Goal: Task Accomplishment & Management: Use online tool/utility

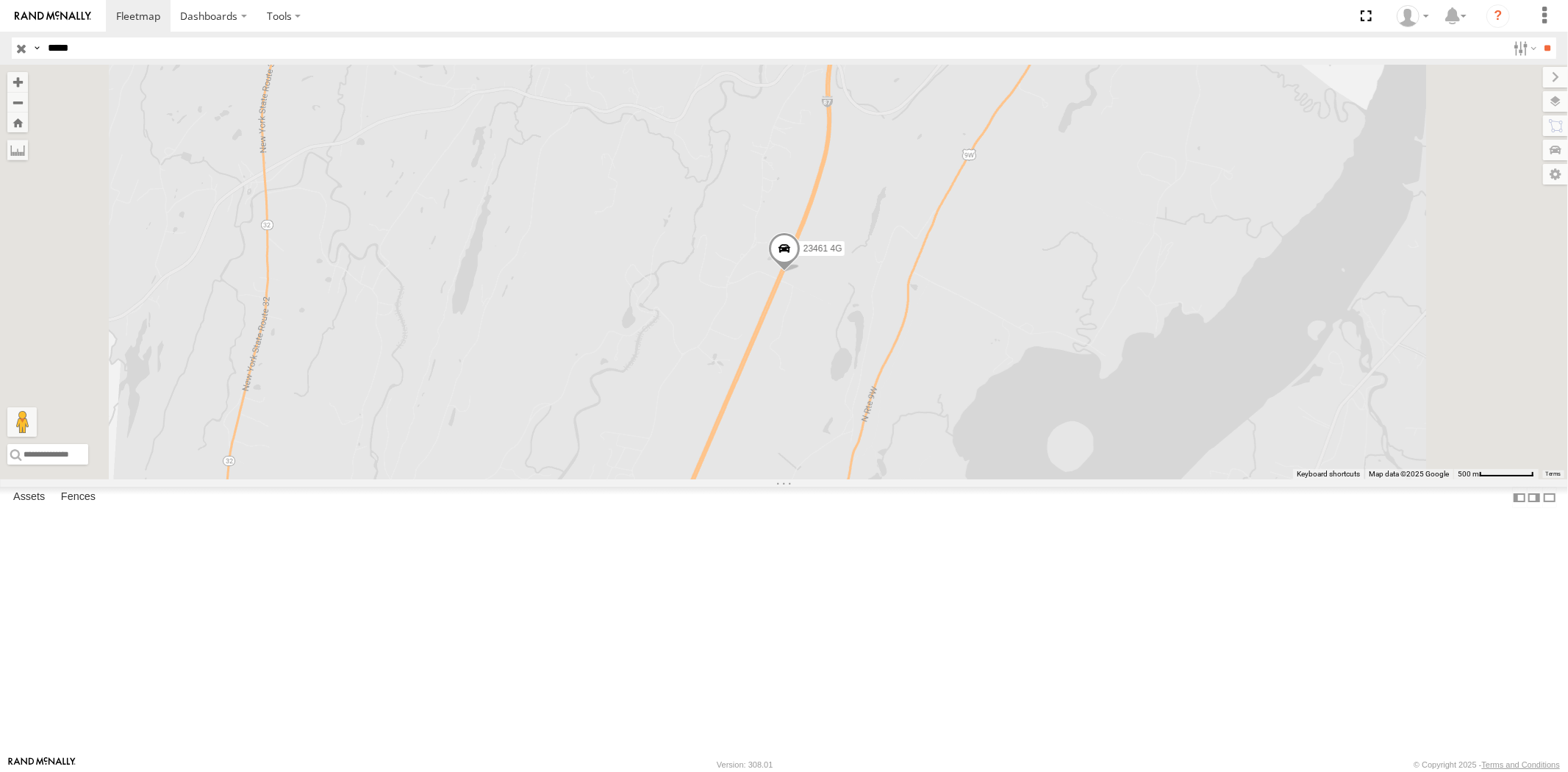
click at [22, 48] on input "button" at bounding box center [22, 48] width 19 height 22
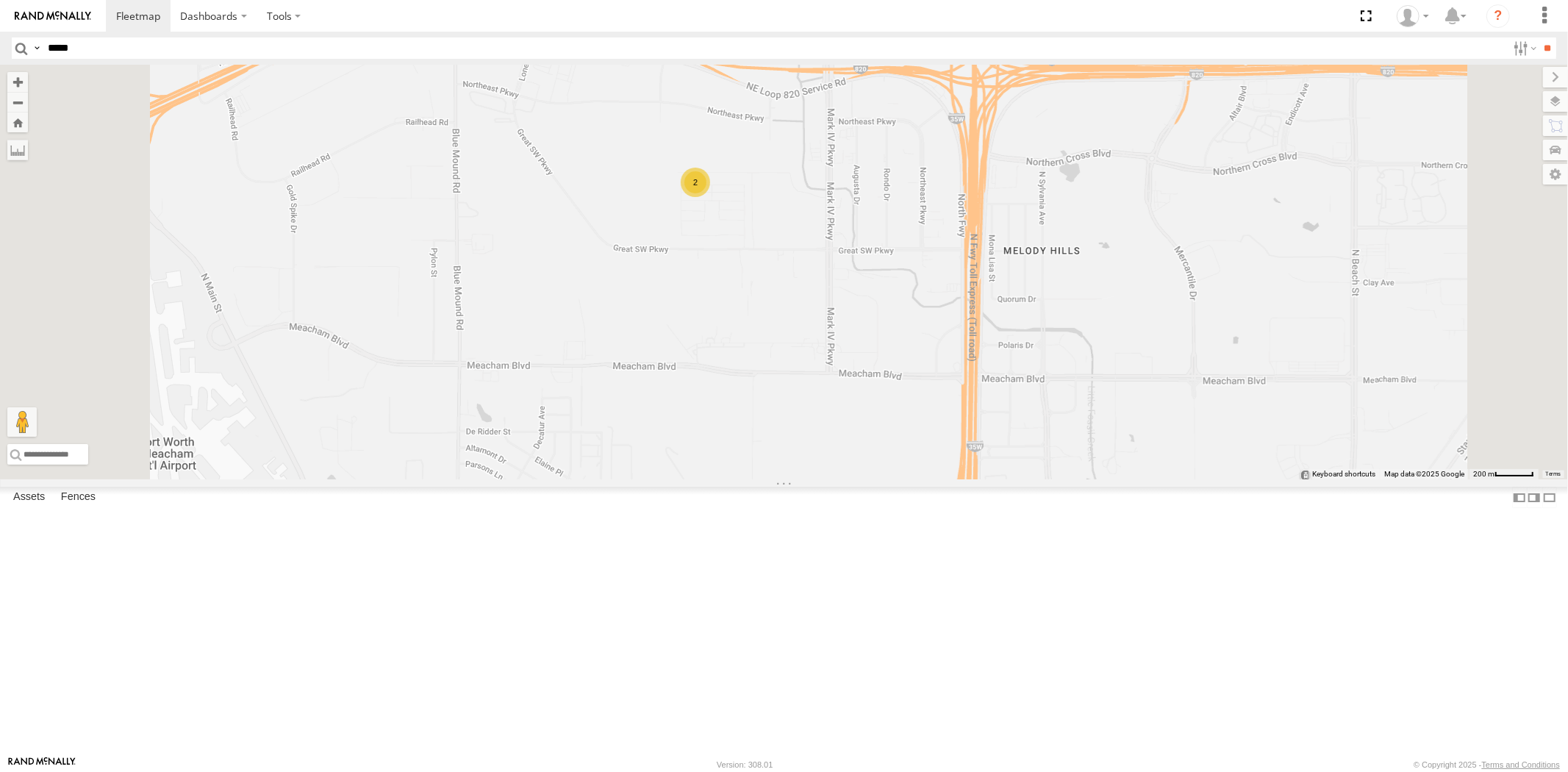
drag, startPoint x: 843, startPoint y: 255, endPoint x: 835, endPoint y: 415, distance: 160.2
click at [835, 415] on div "23207 NEW 23207xx 23460 23480 23460 NEW 23467 4G 23461 4G 2" at bounding box center [784, 272] width 1568 height 415
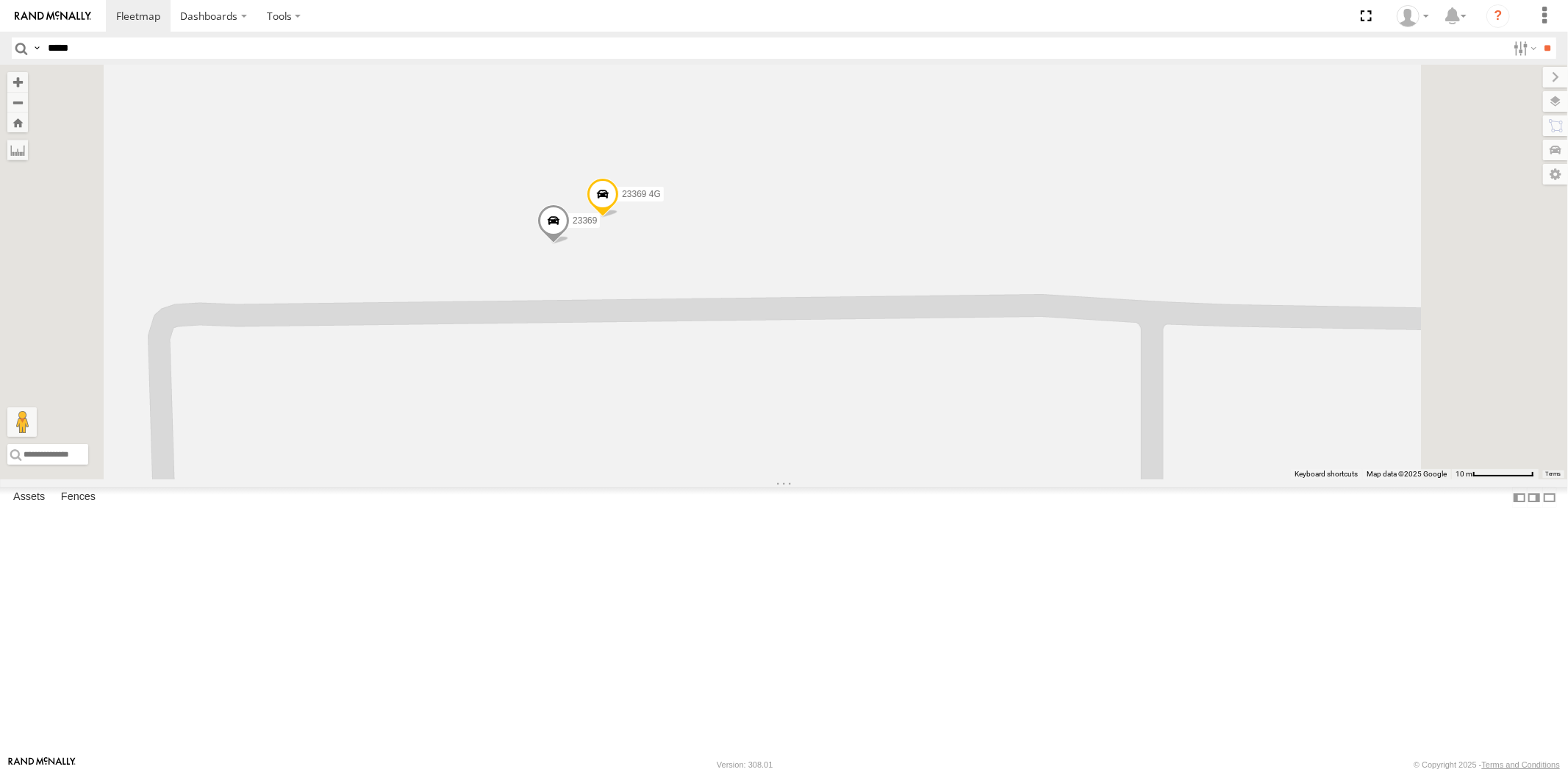
click at [619, 218] on span at bounding box center [603, 198] width 32 height 39
drag, startPoint x: 740, startPoint y: 230, endPoint x: 792, endPoint y: 231, distance: 52.0
click at [662, 122] on div "23369 4G All Assets" at bounding box center [588, 104] width 147 height 35
copy div "23369 4G"
click at [866, 390] on div "23207 NEW 23207xx 23460 23480 23460 NEW 23467 4G 23461 4G 23369 4G 23369 23369 …" at bounding box center [784, 272] width 1568 height 415
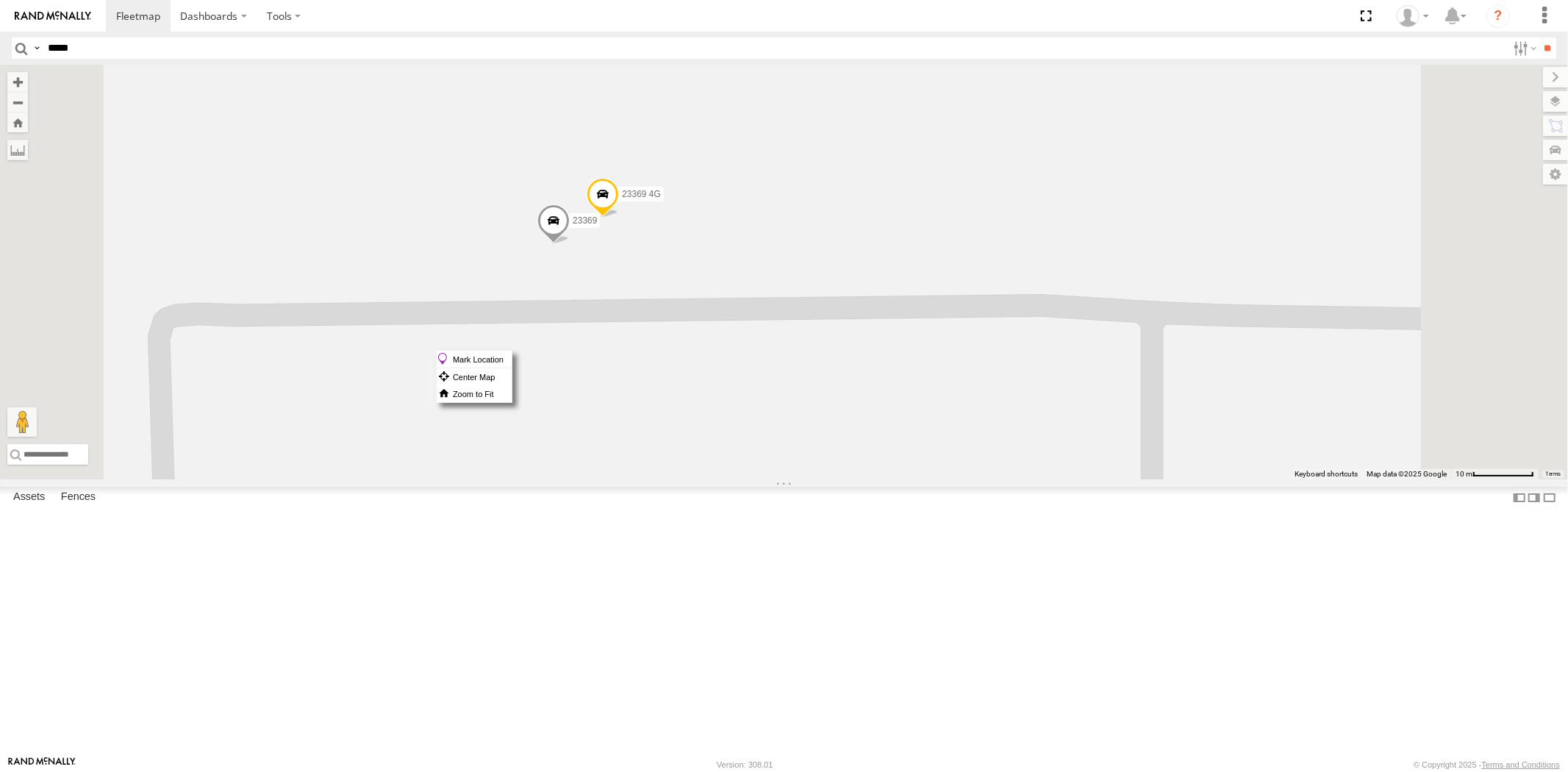
drag, startPoint x: 803, startPoint y: 349, endPoint x: 782, endPoint y: 370, distance: 29.7
click at [782, 370] on div "23207 NEW 23207xx 23460 23480 23460 NEW 23467 4G 23461 4G 23369 4G 23369" at bounding box center [784, 272] width 1568 height 415
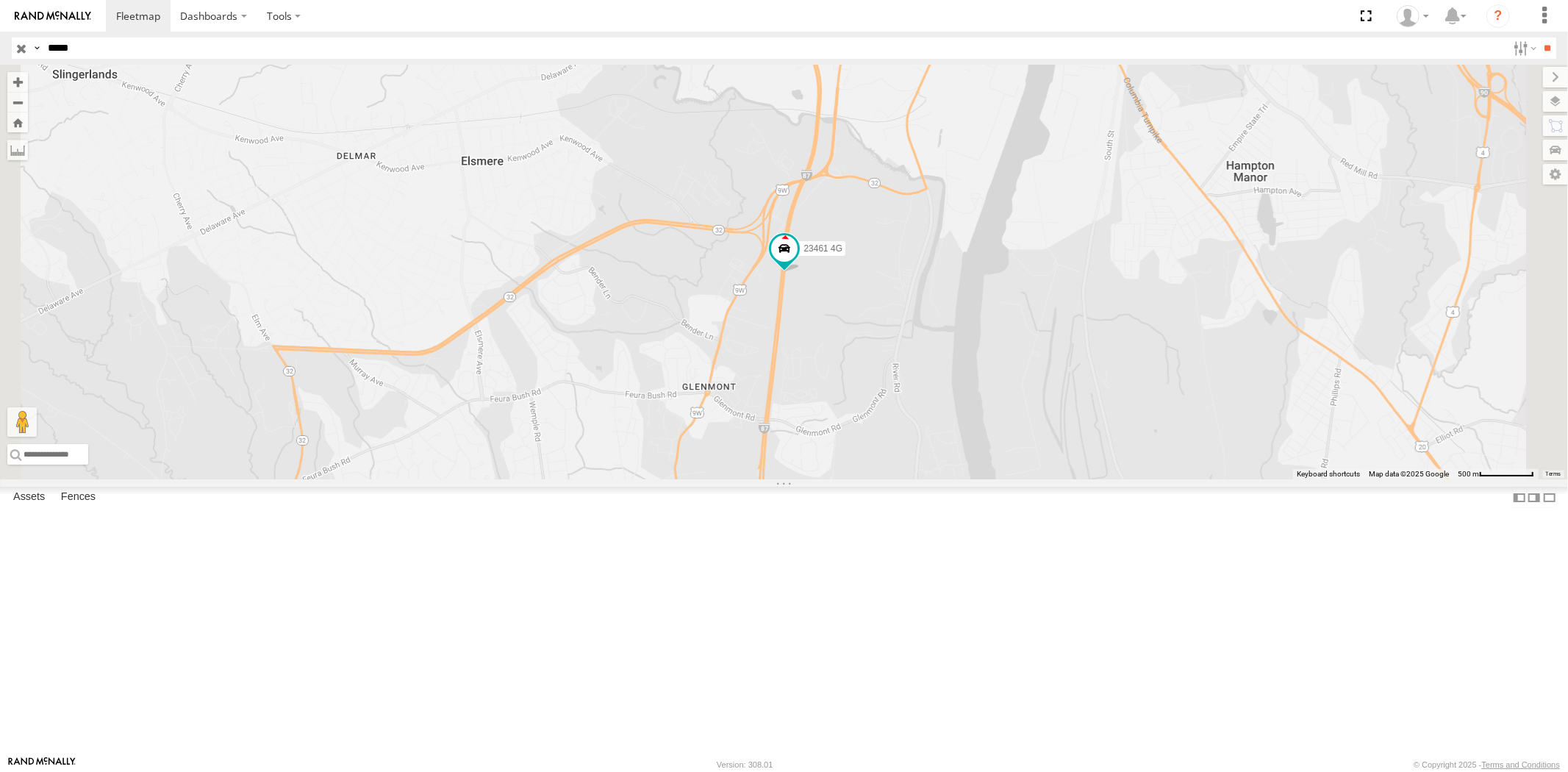
click at [14, 47] on input "button" at bounding box center [22, 48] width 19 height 22
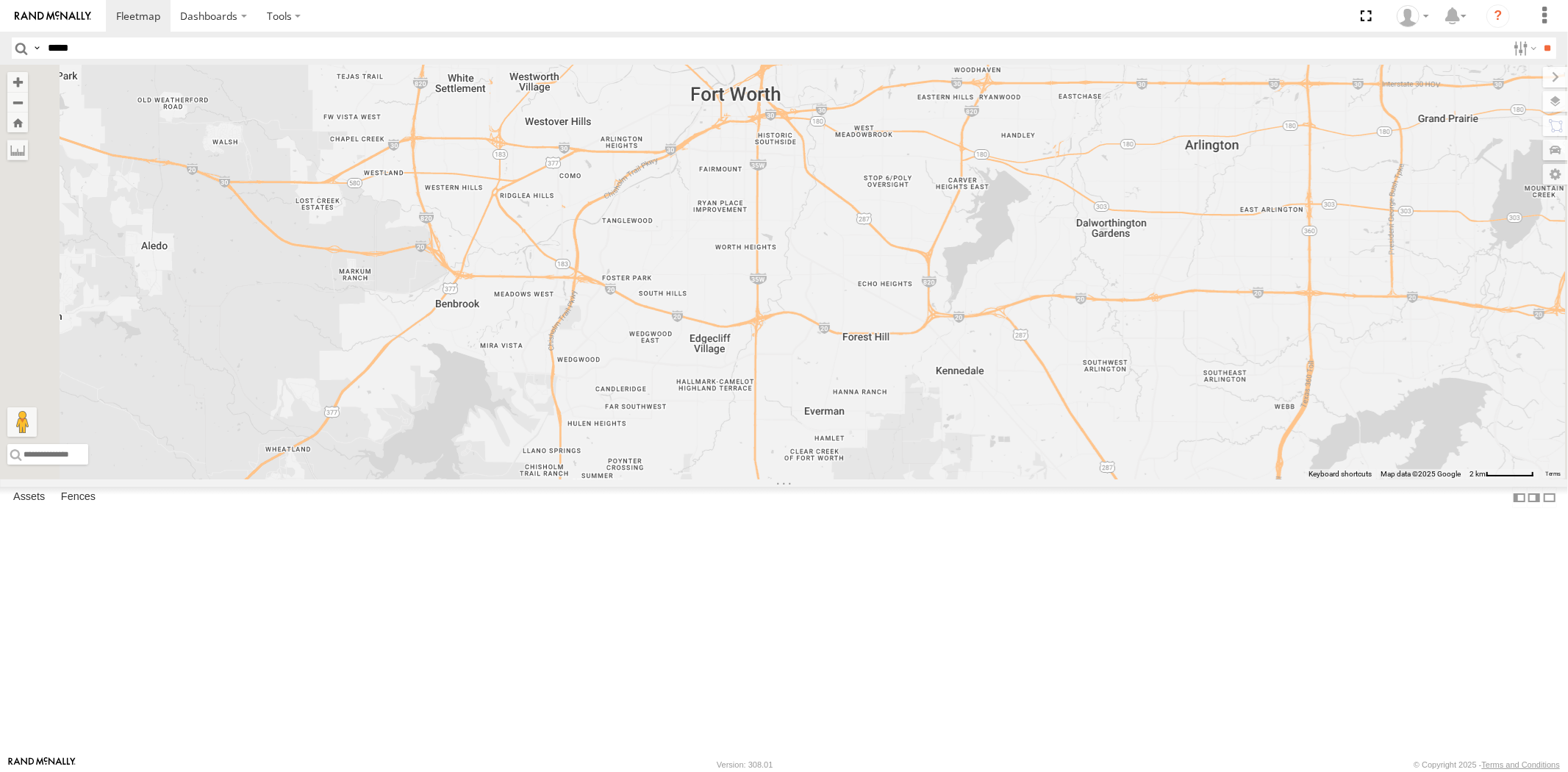
drag, startPoint x: 901, startPoint y: 371, endPoint x: 990, endPoint y: 434, distance: 109.0
click at [990, 434] on div "23461 4G 23207 NEW 23207xx 23460 23480 23460 NEW 23467 4G" at bounding box center [784, 272] width 1568 height 415
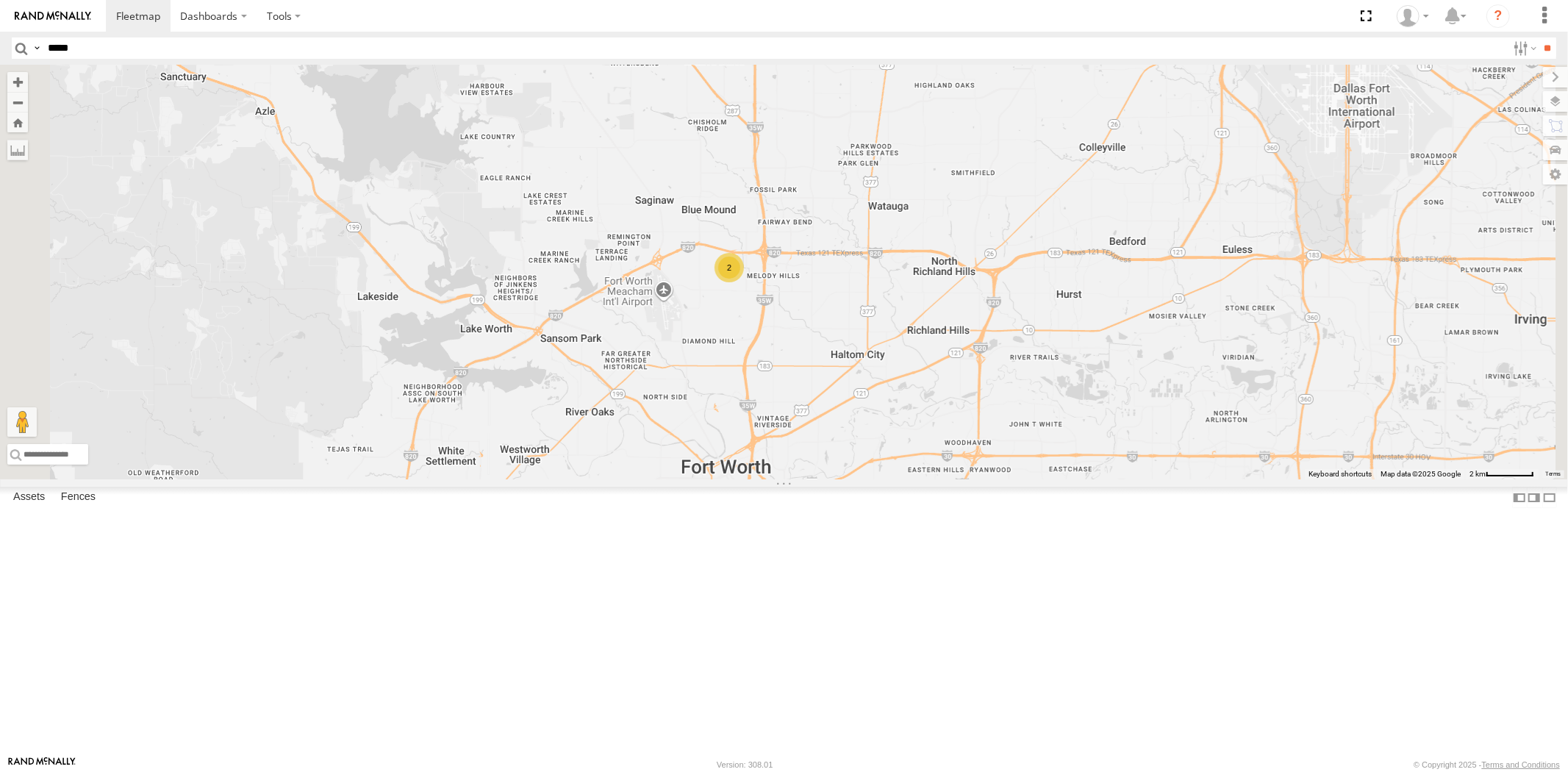
drag, startPoint x: 973, startPoint y: 210, endPoint x: 884, endPoint y: 523, distance: 325.4
click at [884, 480] on div "23461 4G 23207 NEW 23207xx 23460 23480 23460 NEW 23467 4G 2" at bounding box center [784, 272] width 1568 height 415
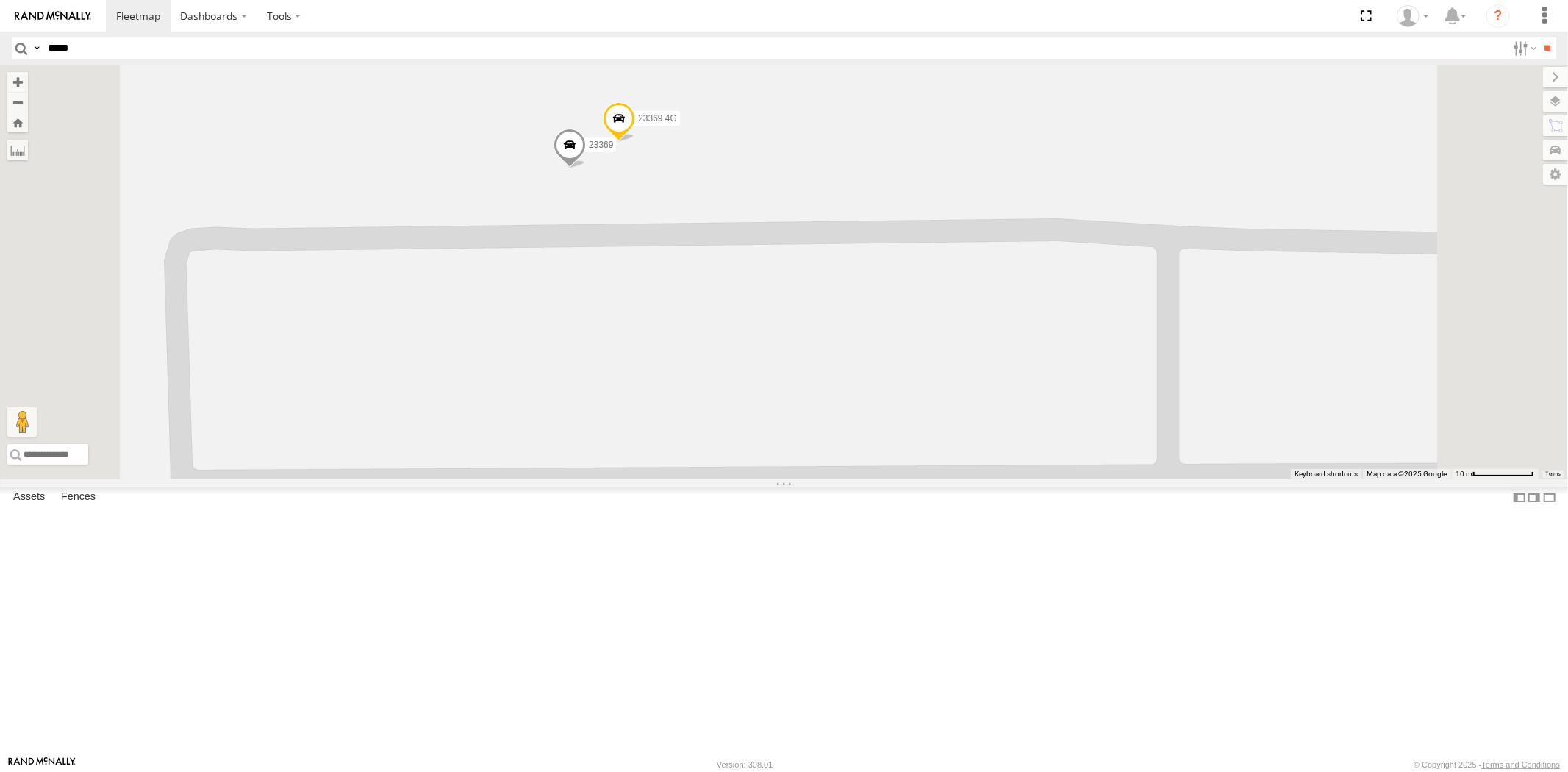
drag, startPoint x: 894, startPoint y: 280, endPoint x: 905, endPoint y: 415, distance: 135.4
click at [906, 415] on div "23461 4G 23207 NEW 23207xx 23460 23480 23460 NEW 23467 4G 23369 4G 23369" at bounding box center [784, 272] width 1568 height 415
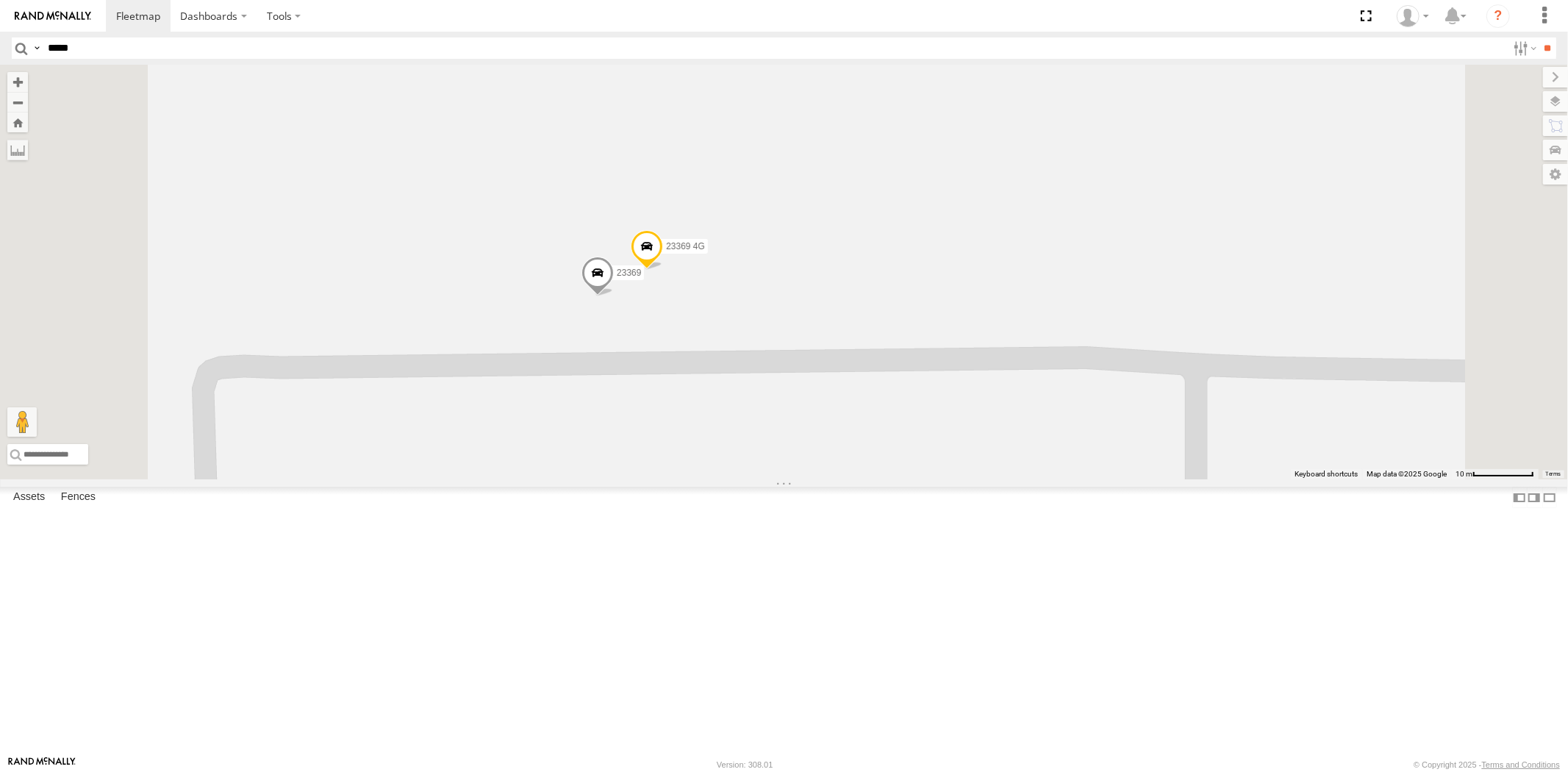
click at [663, 270] on span at bounding box center [647, 250] width 32 height 39
drag, startPoint x: 834, startPoint y: 284, endPoint x: 788, endPoint y: 284, distance: 46.0
click at [706, 150] on div "23369 4G" at bounding box center [654, 145] width 103 height 11
copy div "23369 4G"
click at [863, 454] on div "23461 4G 23207 NEW 23207xx 23460 23480 23460 NEW 23467 4G 23369 4G 23369 23369 …" at bounding box center [784, 272] width 1568 height 415
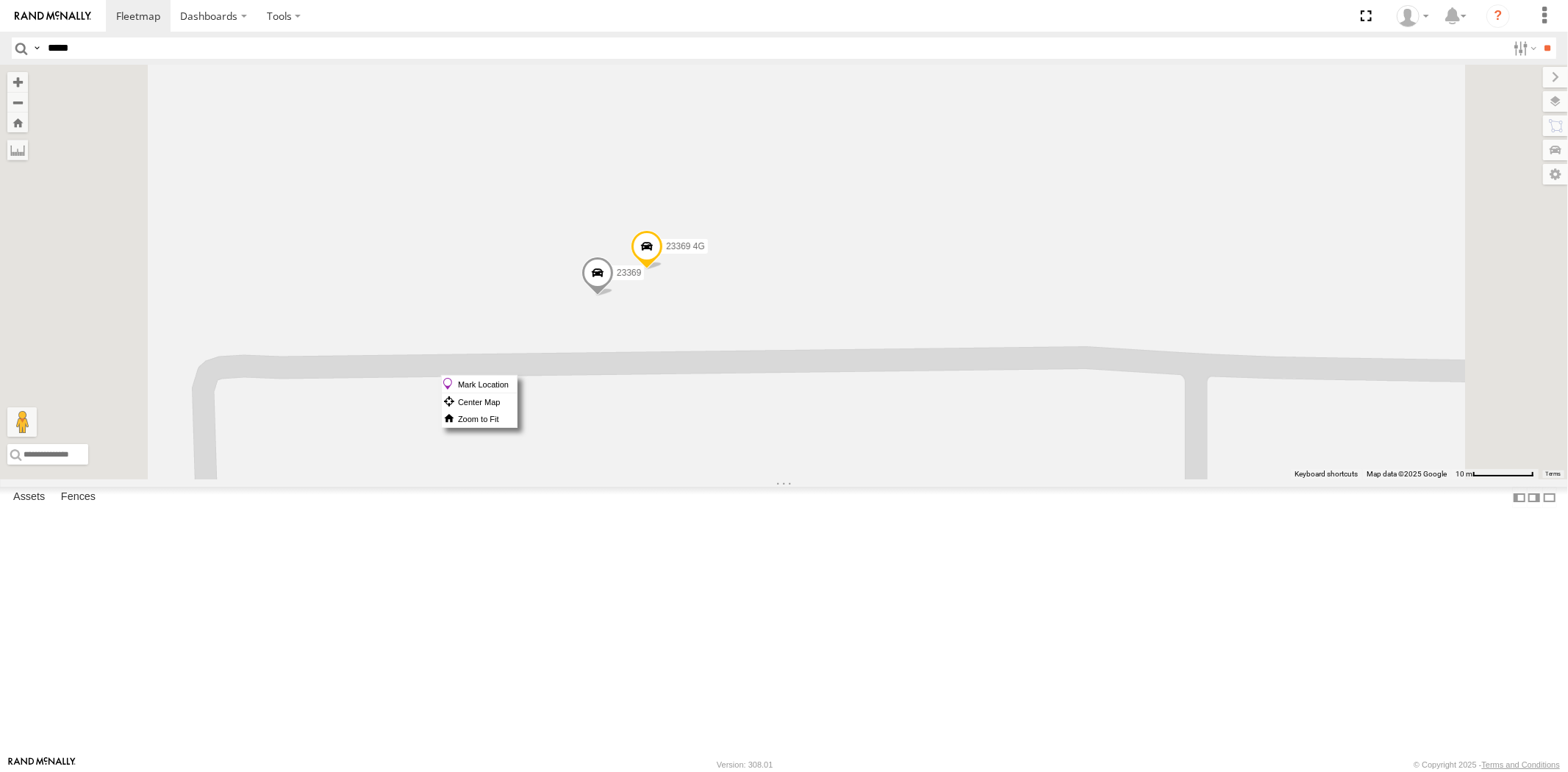
drag, startPoint x: 808, startPoint y: 375, endPoint x: 788, endPoint y: 370, distance: 20.6
click at [788, 370] on div "23461 4G 23207 NEW 23207xx 23460 23480 23460 NEW 23467 4G 23369 4G 23369" at bounding box center [784, 272] width 1568 height 415
drag, startPoint x: 845, startPoint y: 398, endPoint x: 813, endPoint y: 435, distance: 48.9
click at [813, 435] on div "23461 4G 23207 NEW 23207xx 23460 23480 23460 NEW 23467 4G 23369 4G 23369" at bounding box center [784, 272] width 1568 height 415
drag, startPoint x: 831, startPoint y: 407, endPoint x: 837, endPoint y: 416, distance: 10.8
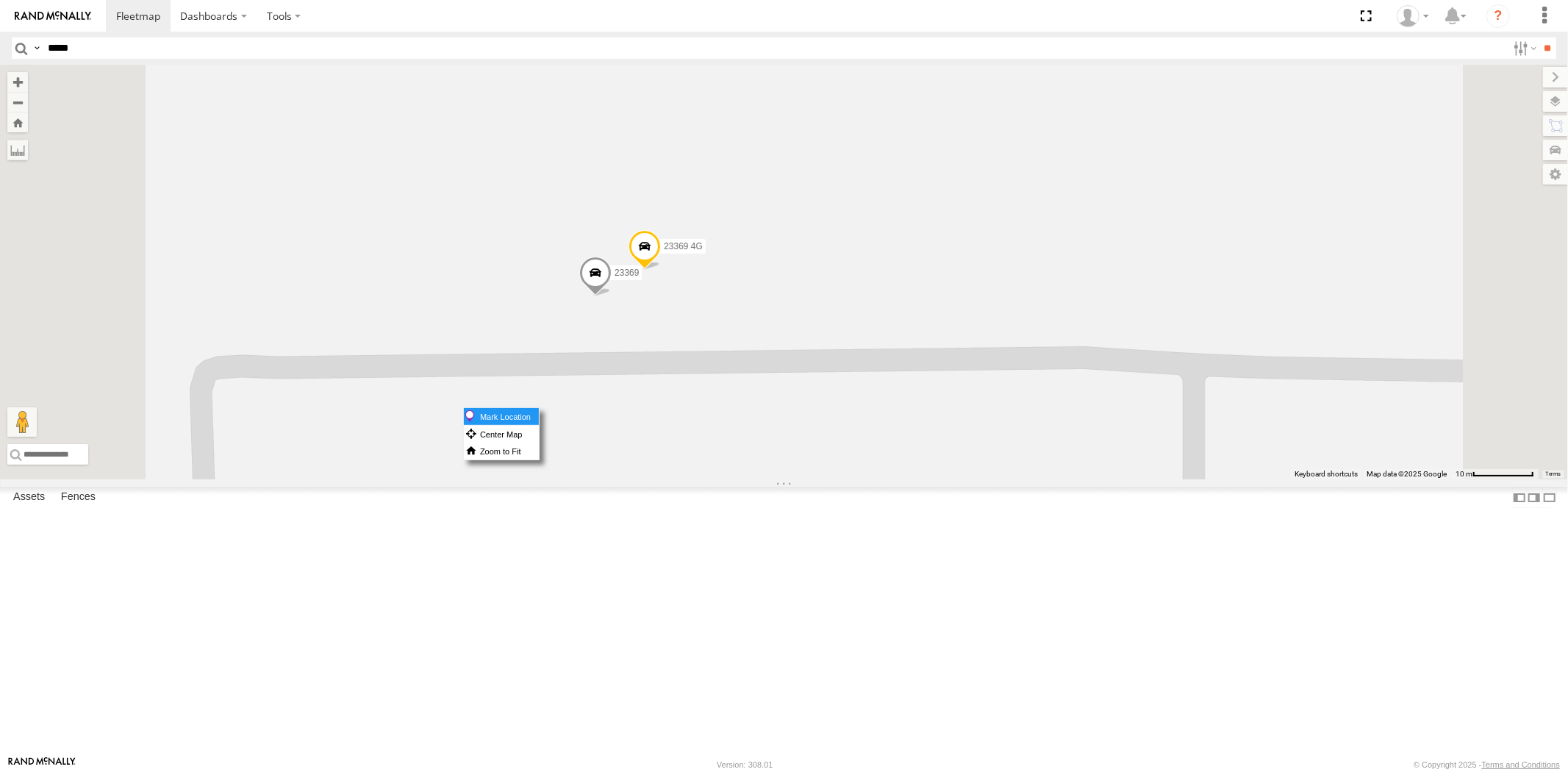
click at [539, 416] on label "Mark Location" at bounding box center [501, 416] width 75 height 17
click at [662, 269] on span at bounding box center [646, 249] width 32 height 39
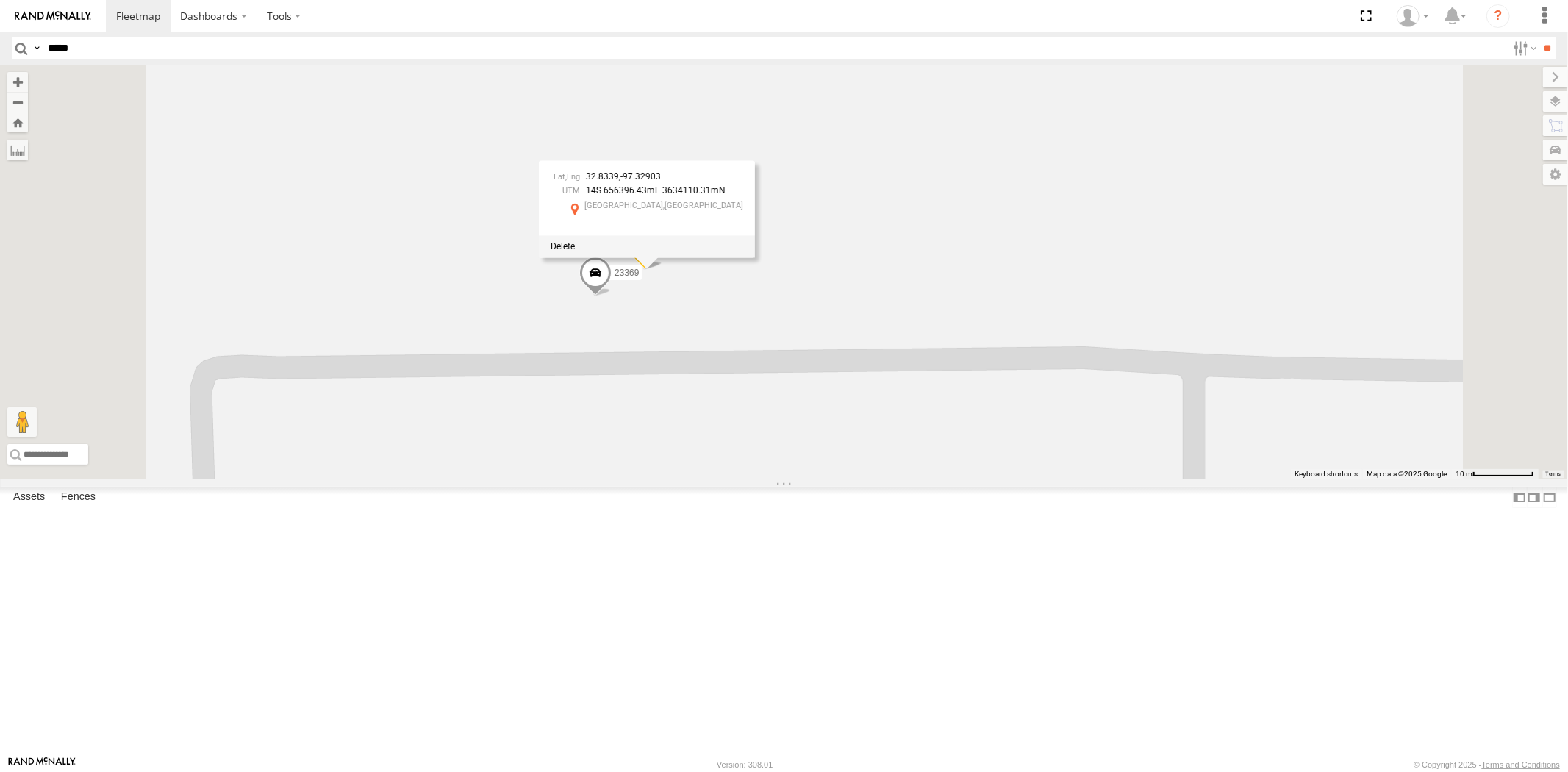
click at [612, 296] on span at bounding box center [595, 276] width 32 height 39
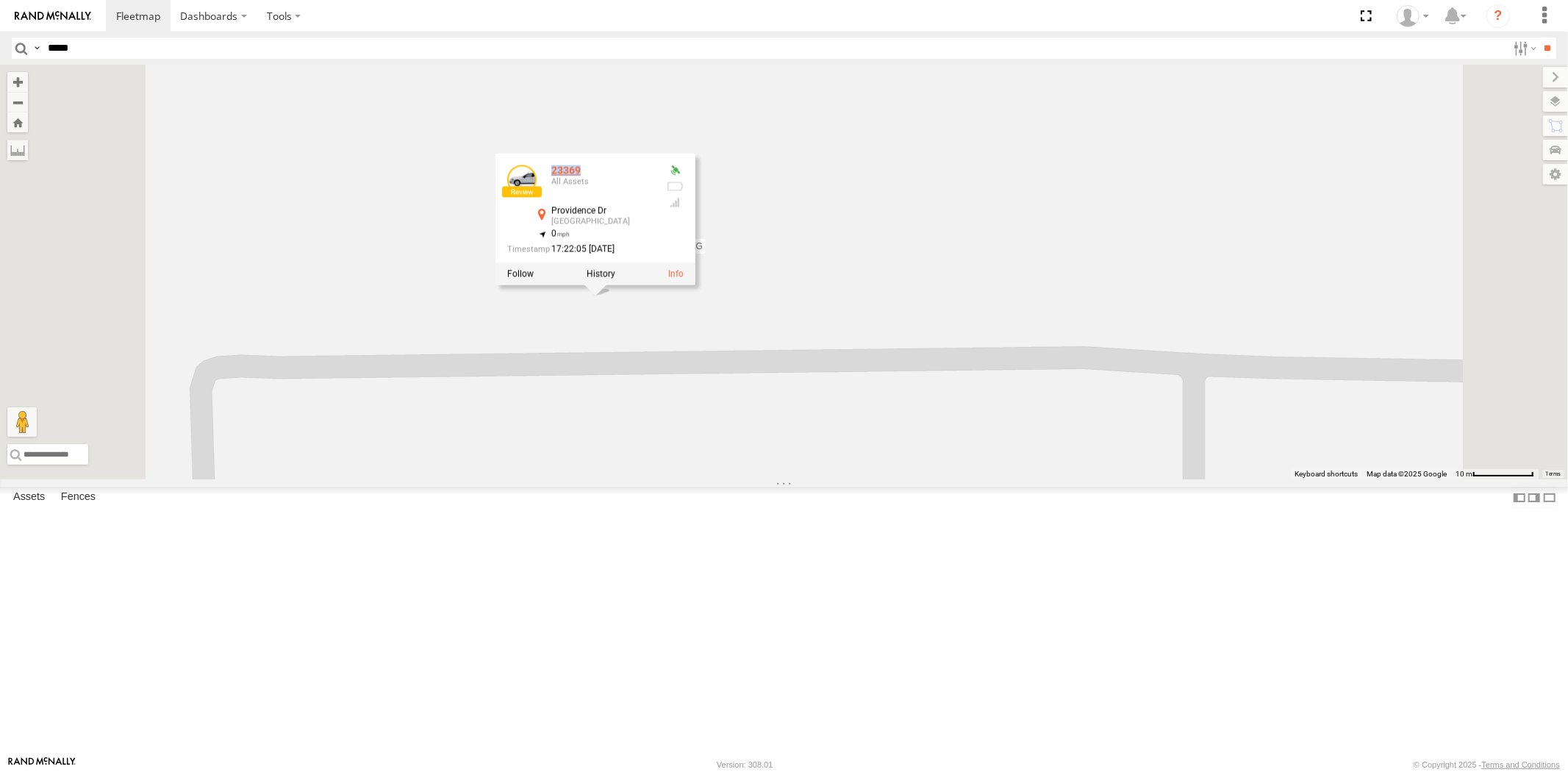
drag, startPoint x: 768, startPoint y: 309, endPoint x: 736, endPoint y: 311, distance: 32.1
click at [654, 176] on div "23369" at bounding box center [603, 170] width 103 height 11
copy div "23369"
